Goal: Task Accomplishment & Management: Manage account settings

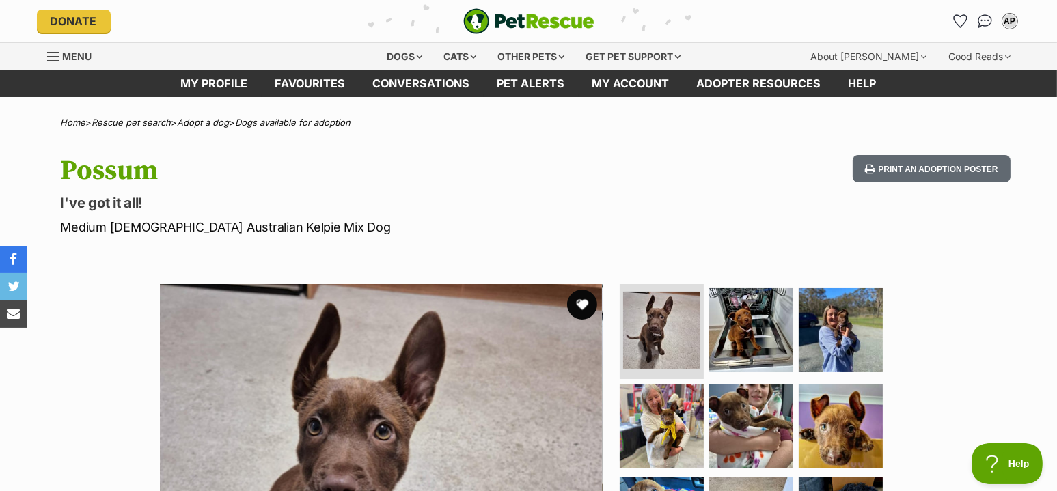
click at [583, 302] on button "favourite" at bounding box center [582, 305] width 30 height 30
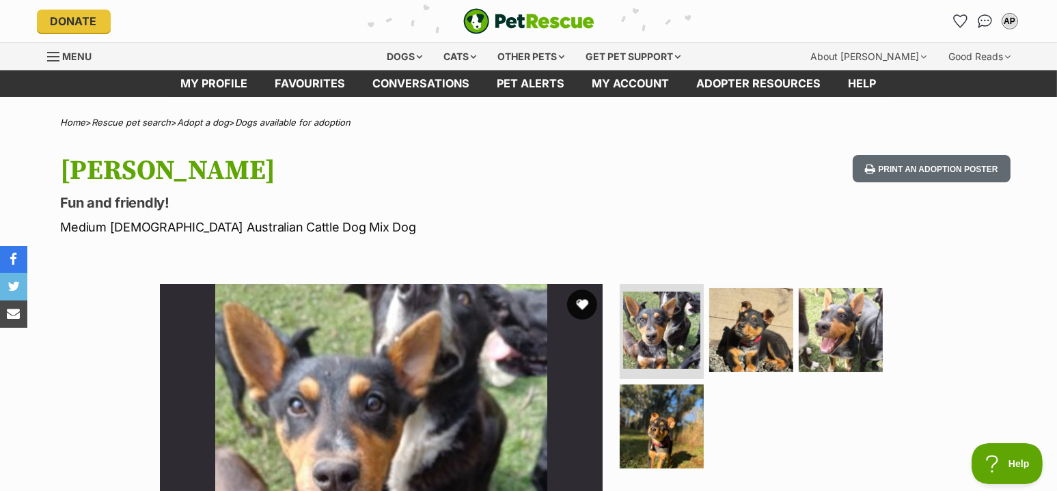
click at [583, 297] on button "favourite" at bounding box center [582, 305] width 30 height 30
click at [629, 86] on link "My account" at bounding box center [631, 83] width 105 height 27
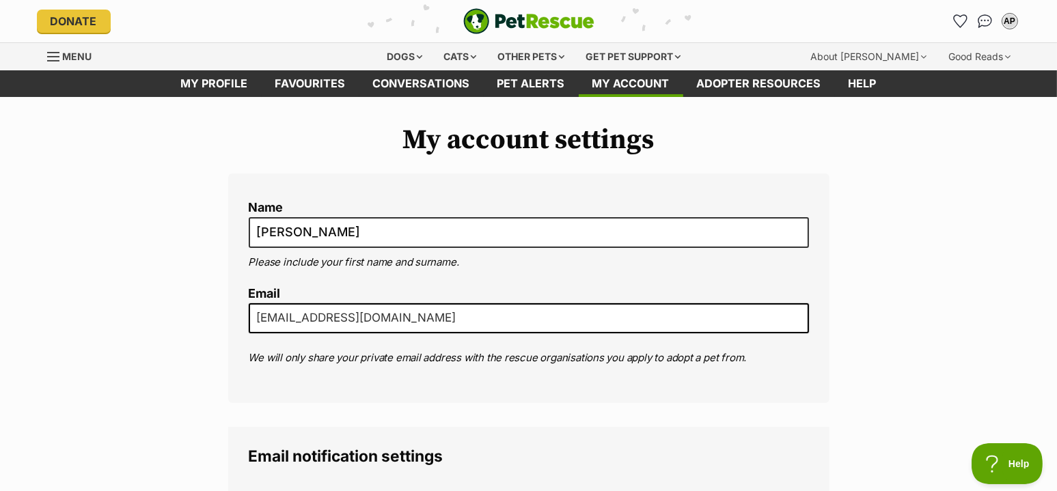
click at [321, 83] on link "Favourites" at bounding box center [311, 83] width 98 height 27
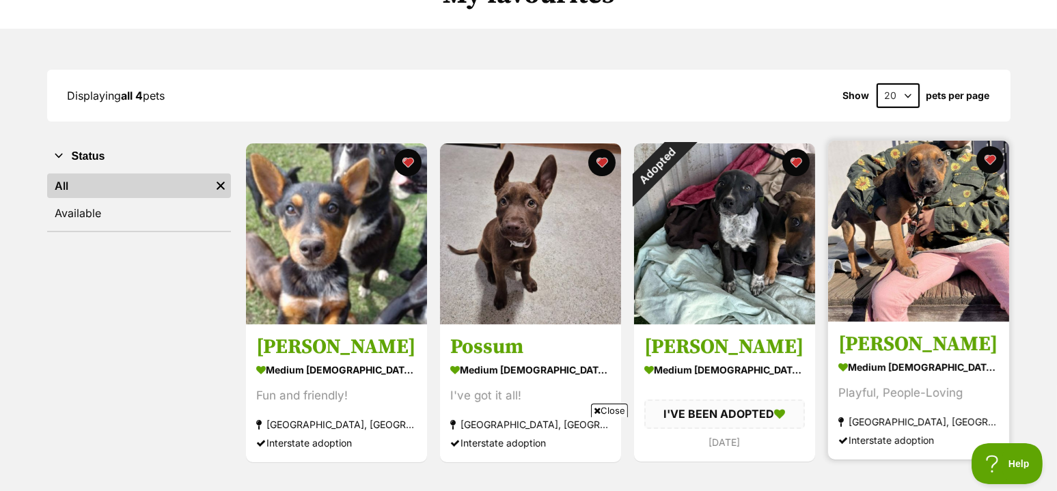
click at [898, 209] on img at bounding box center [918, 231] width 181 height 181
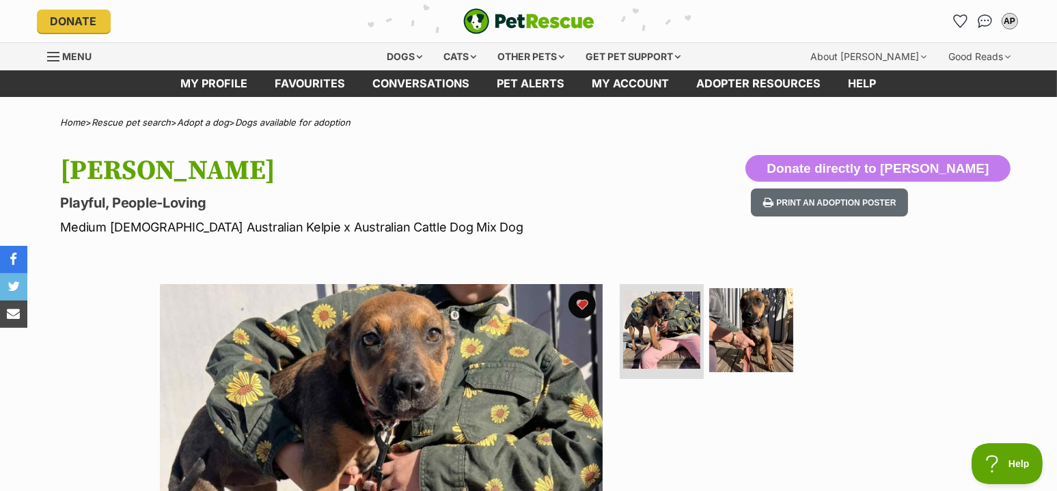
click at [1001, 264] on div "Available 1 of 2 images 1 of 2 images Next Prev 1 2" at bounding box center [528, 495] width 1057 height 463
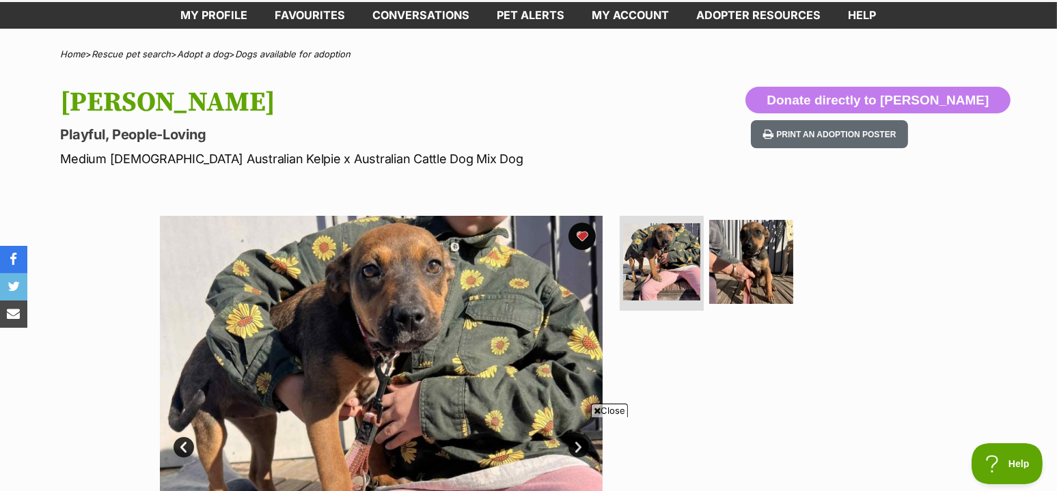
scroll to position [163, 0]
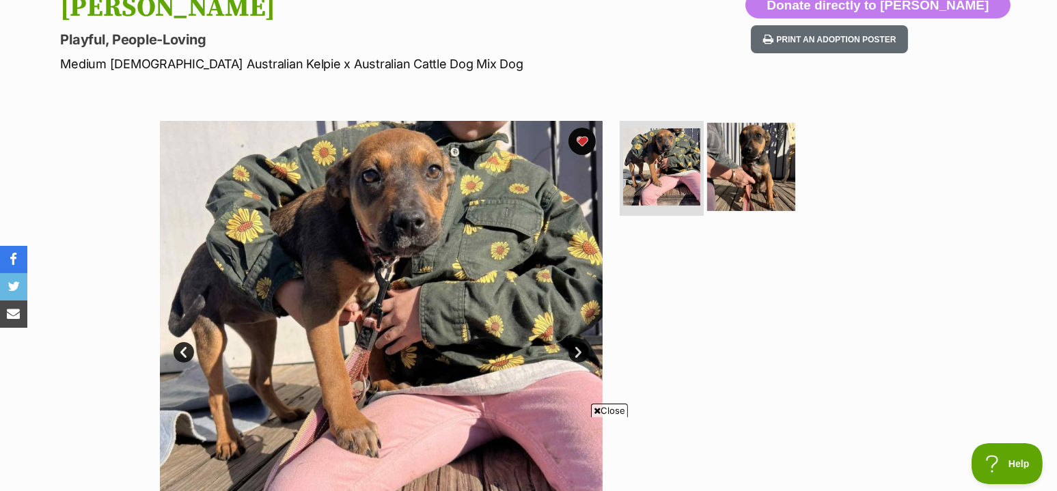
click at [749, 166] on img at bounding box center [751, 166] width 88 height 88
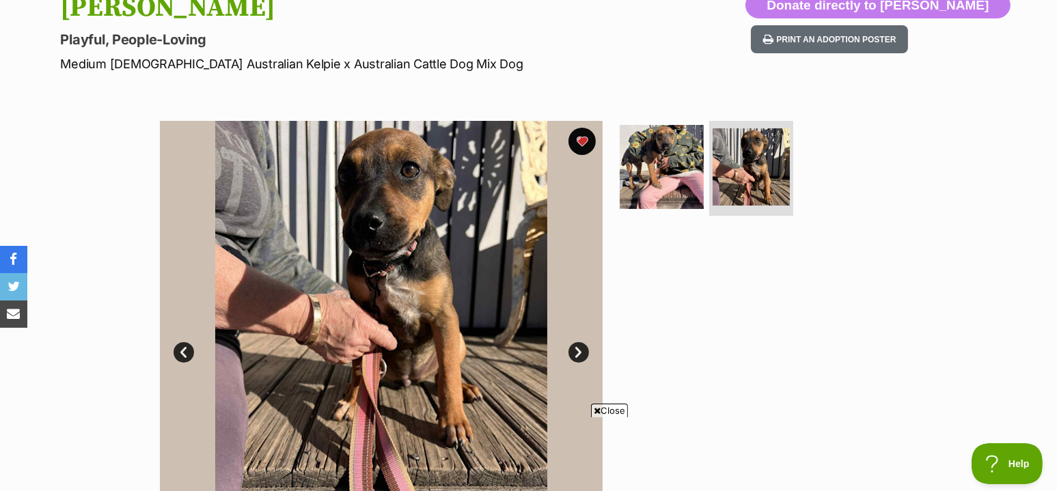
click at [585, 346] on link "Next" at bounding box center [578, 352] width 20 height 20
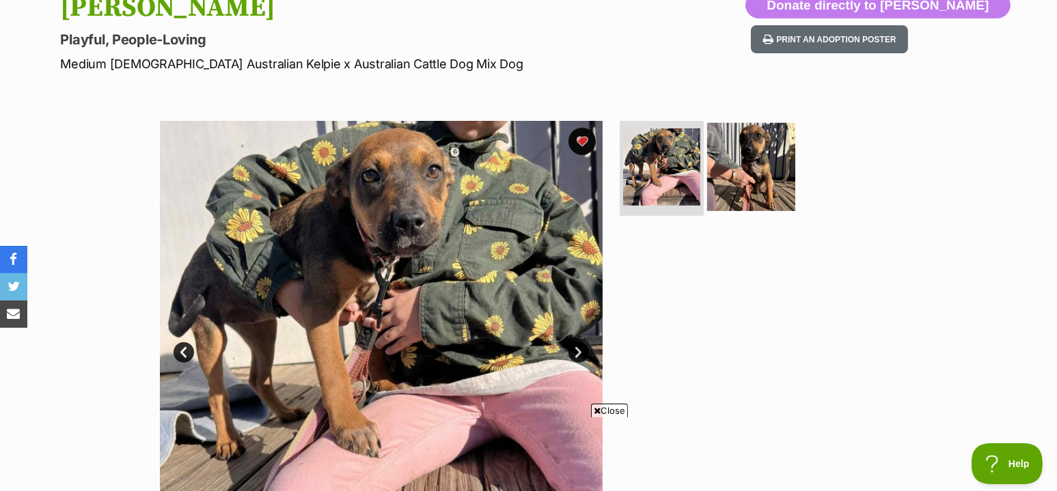
click at [758, 149] on img at bounding box center [751, 166] width 88 height 88
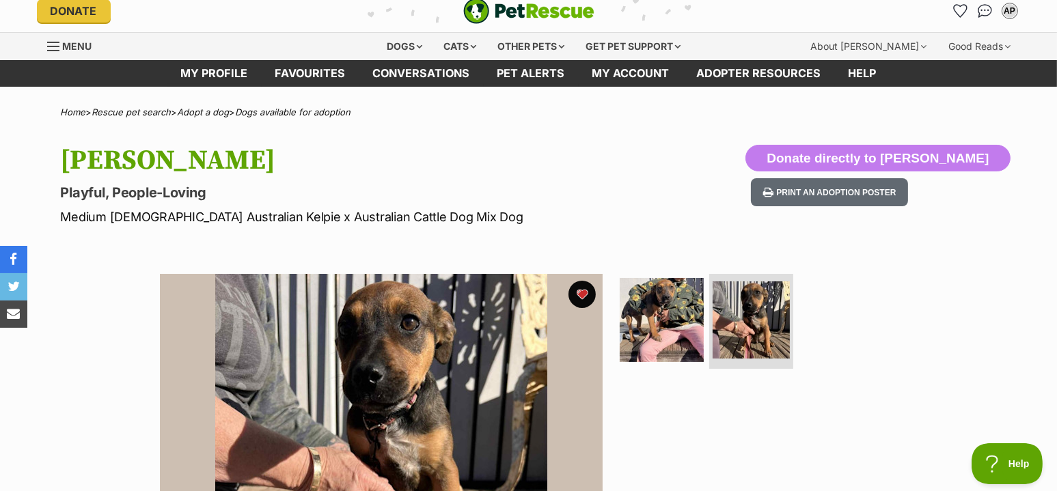
scroll to position [0, 0]
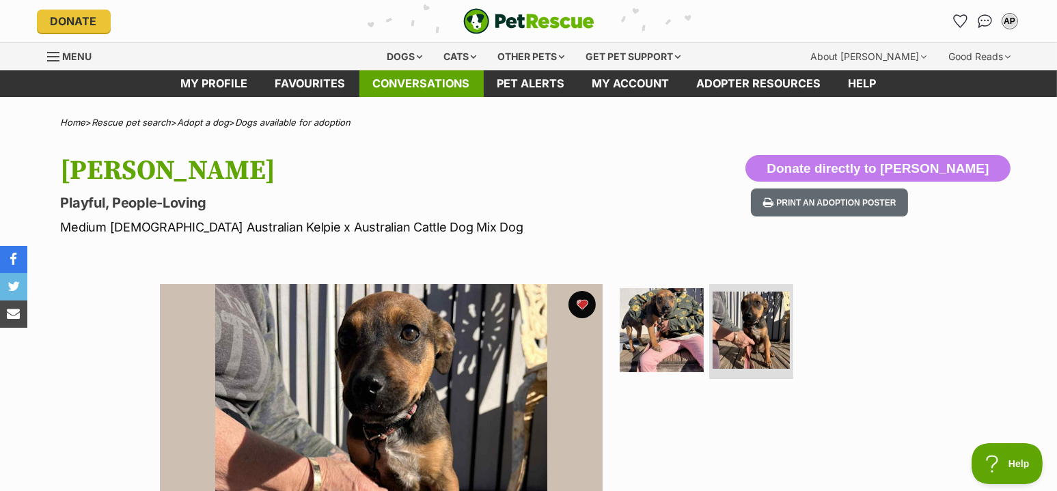
click at [429, 77] on link "Conversations" at bounding box center [421, 83] width 124 height 27
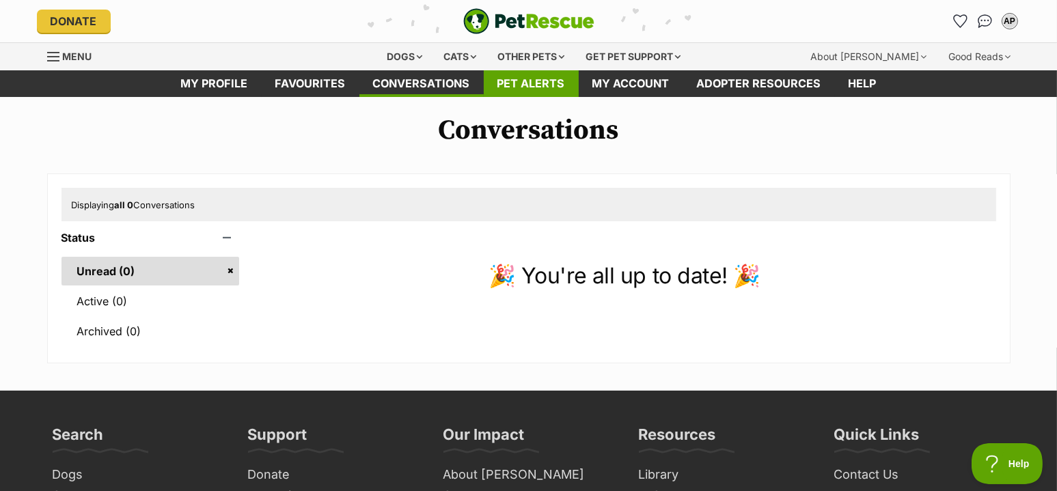
click at [531, 81] on link "Pet alerts" at bounding box center [531, 83] width 95 height 27
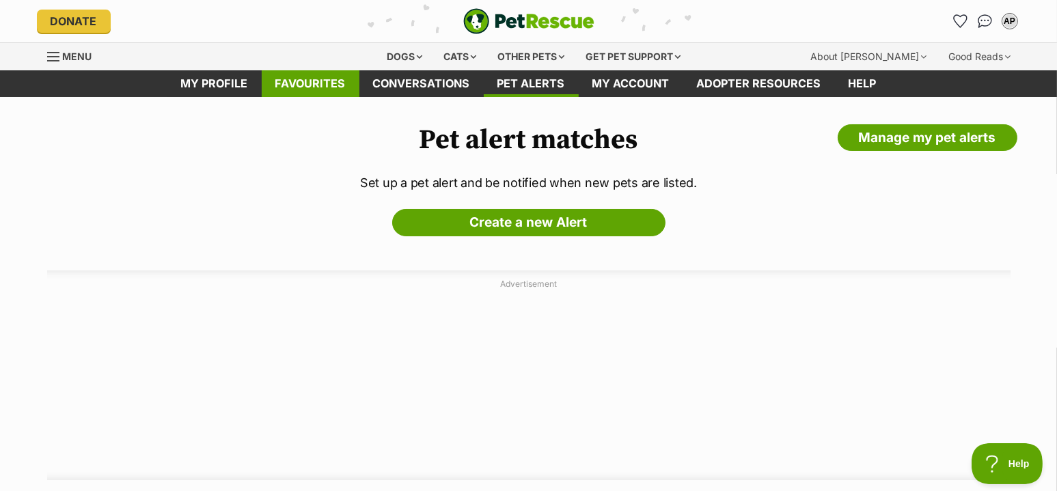
click at [309, 83] on link "Favourites" at bounding box center [311, 83] width 98 height 27
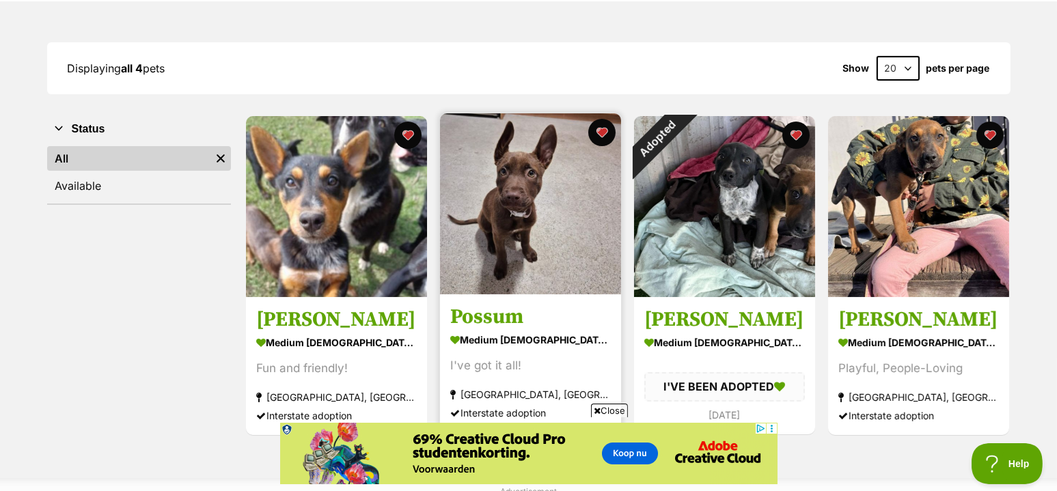
click at [541, 192] on img at bounding box center [530, 203] width 181 height 181
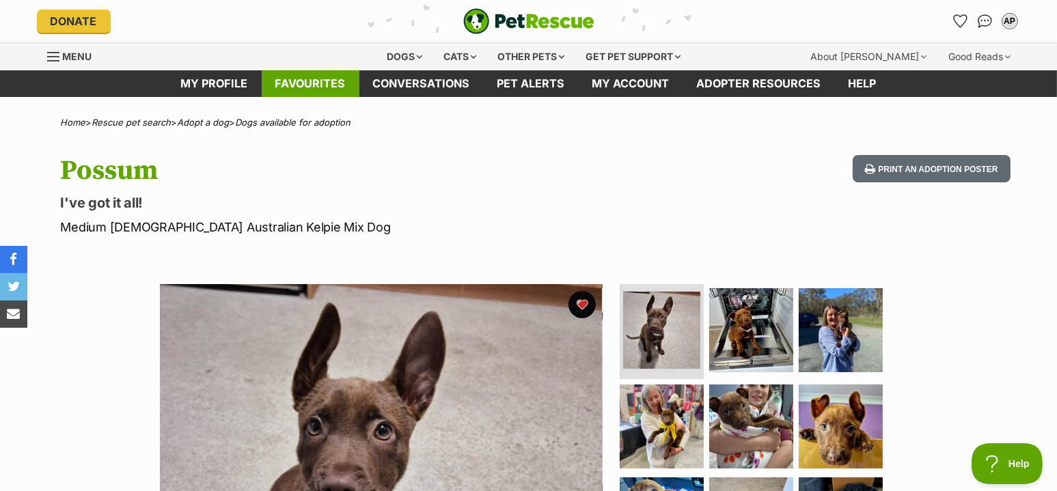
click at [309, 79] on link "Favourites" at bounding box center [311, 83] width 98 height 27
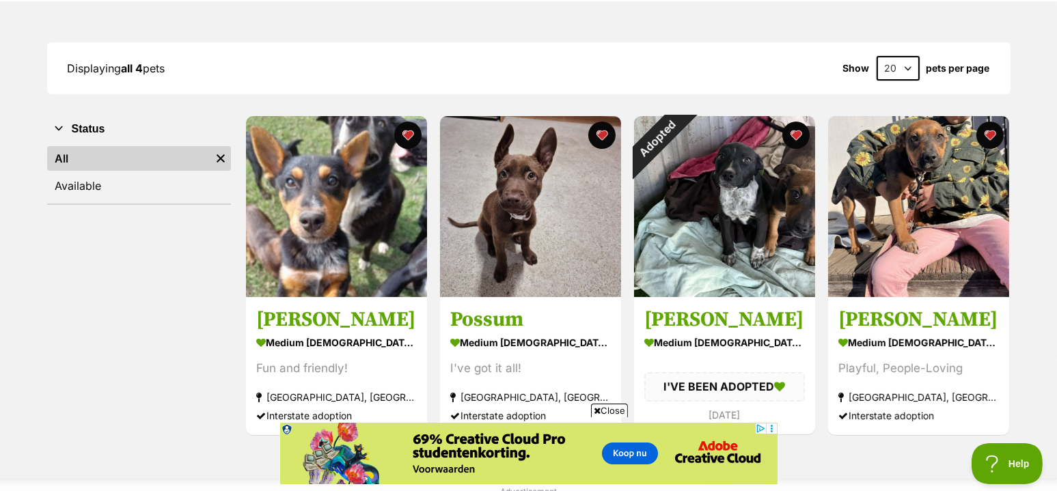
click at [118, 306] on div "Status All Remove filter Available" at bounding box center [139, 276] width 184 height 322
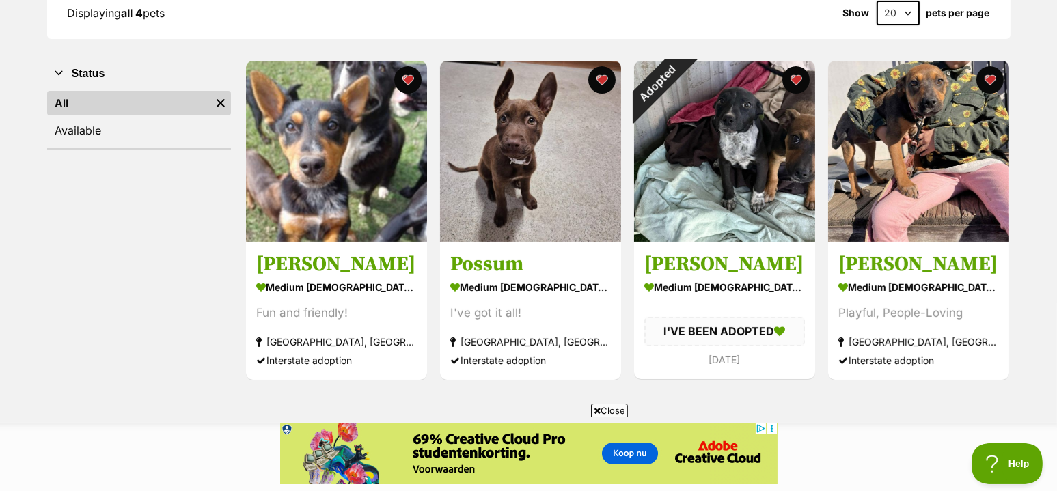
scroll to position [217, 0]
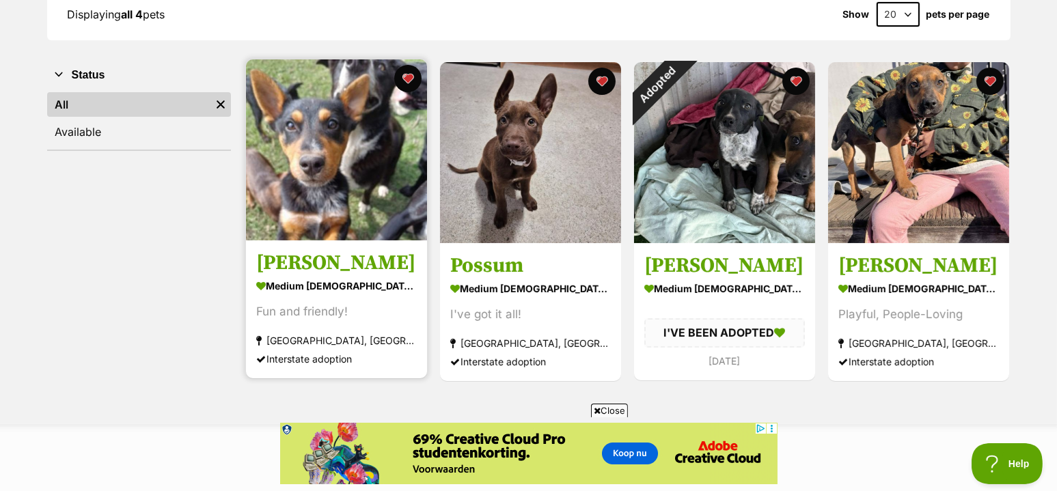
click at [289, 172] on img at bounding box center [336, 149] width 181 height 181
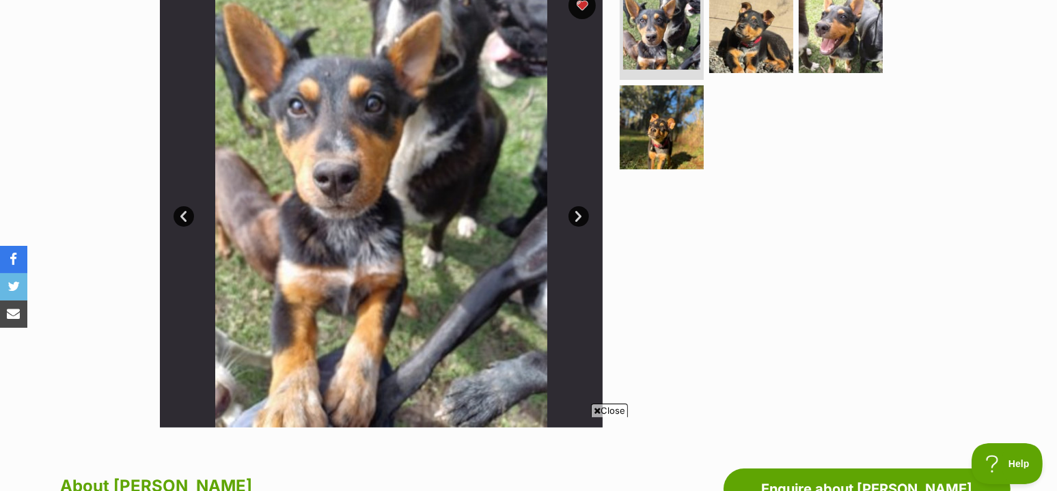
scroll to position [190, 0]
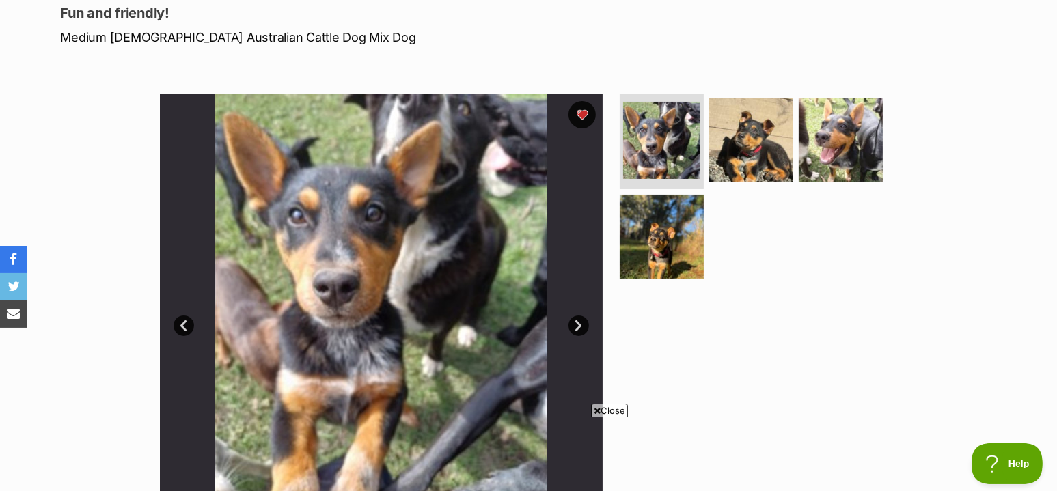
click at [573, 321] on link "Next" at bounding box center [578, 326] width 20 height 20
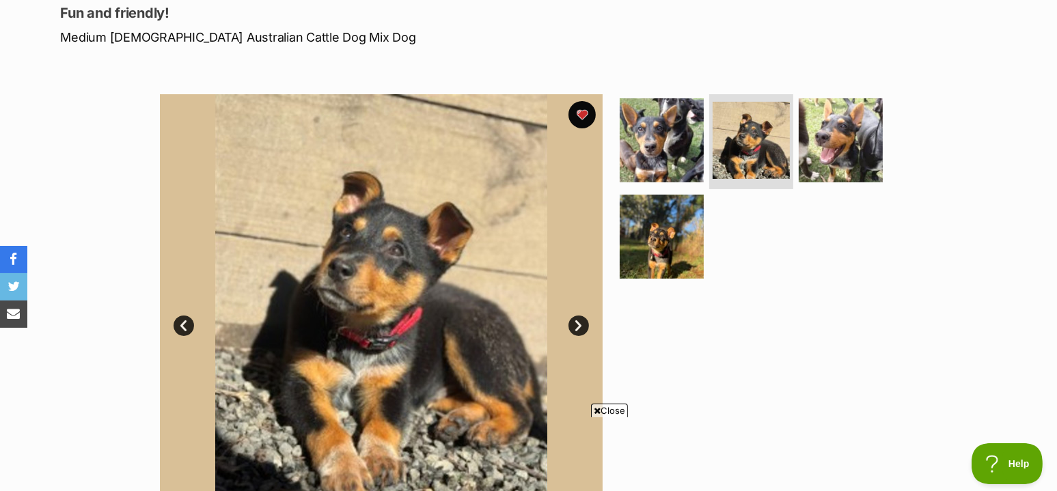
click at [573, 321] on link "Next" at bounding box center [578, 326] width 20 height 20
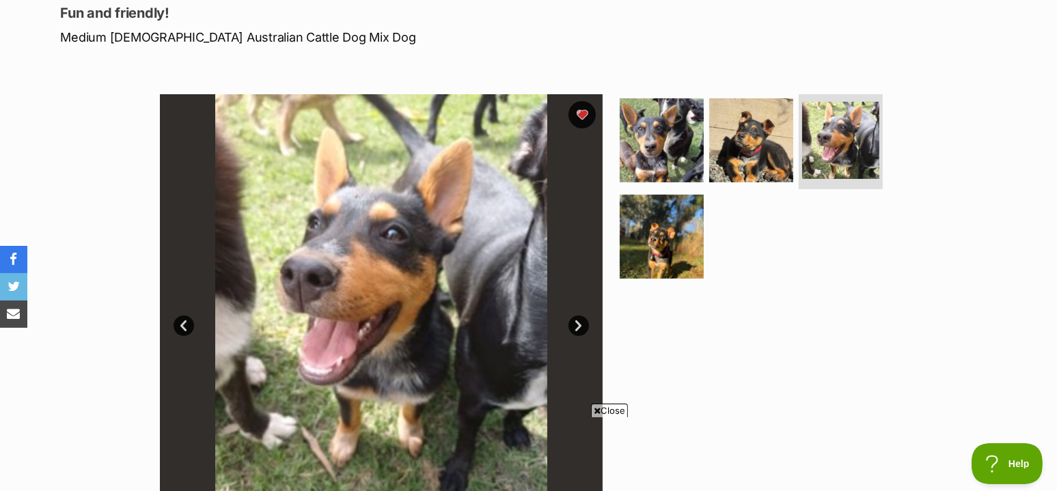
click at [573, 321] on link "Next" at bounding box center [578, 326] width 20 height 20
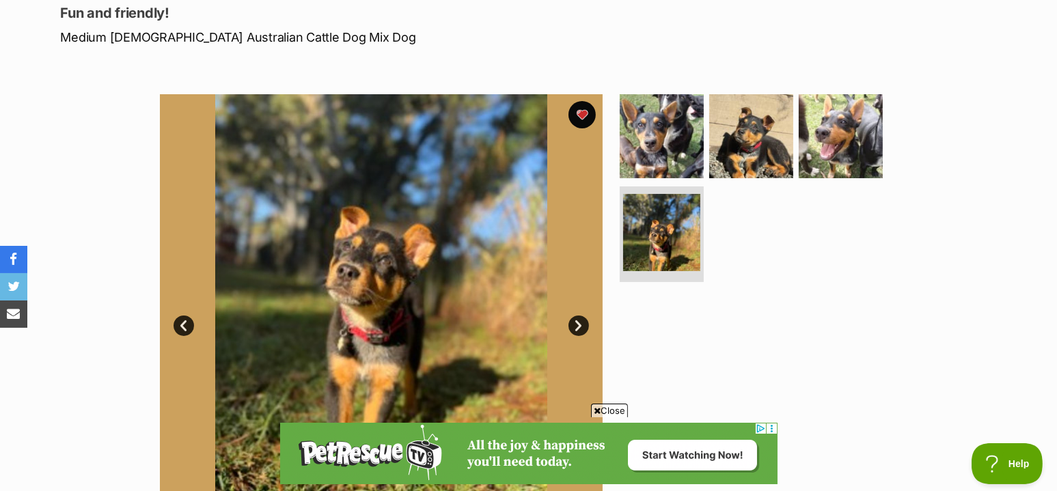
scroll to position [0, 0]
